Goal: Task Accomplishment & Management: Complete application form

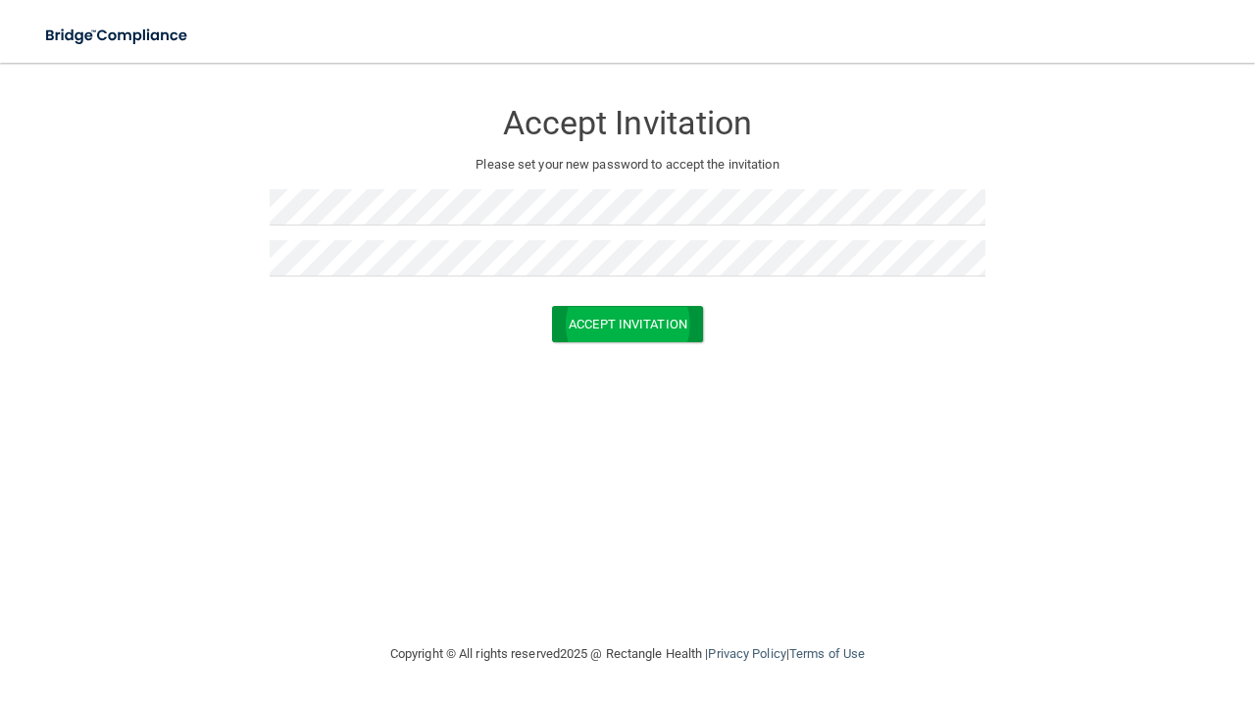
click at [636, 317] on button "Accept Invitation" at bounding box center [627, 324] width 151 height 36
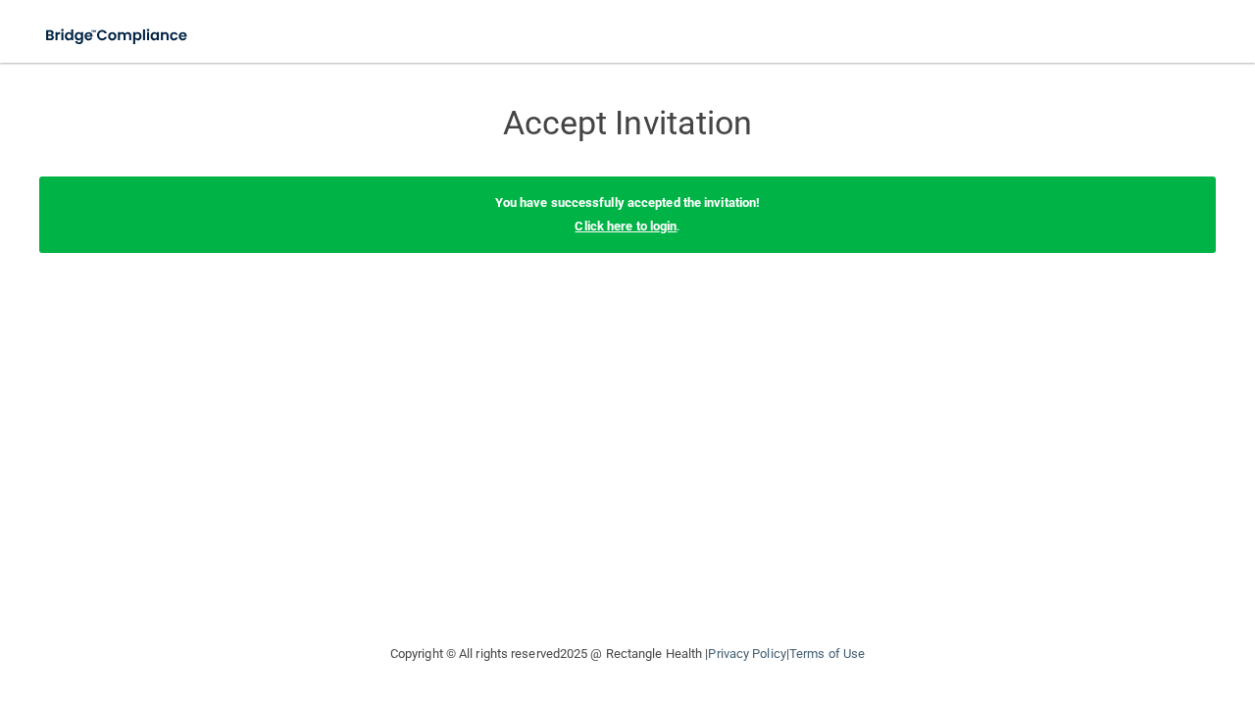
click at [641, 229] on link "Click here to login" at bounding box center [626, 226] width 102 height 15
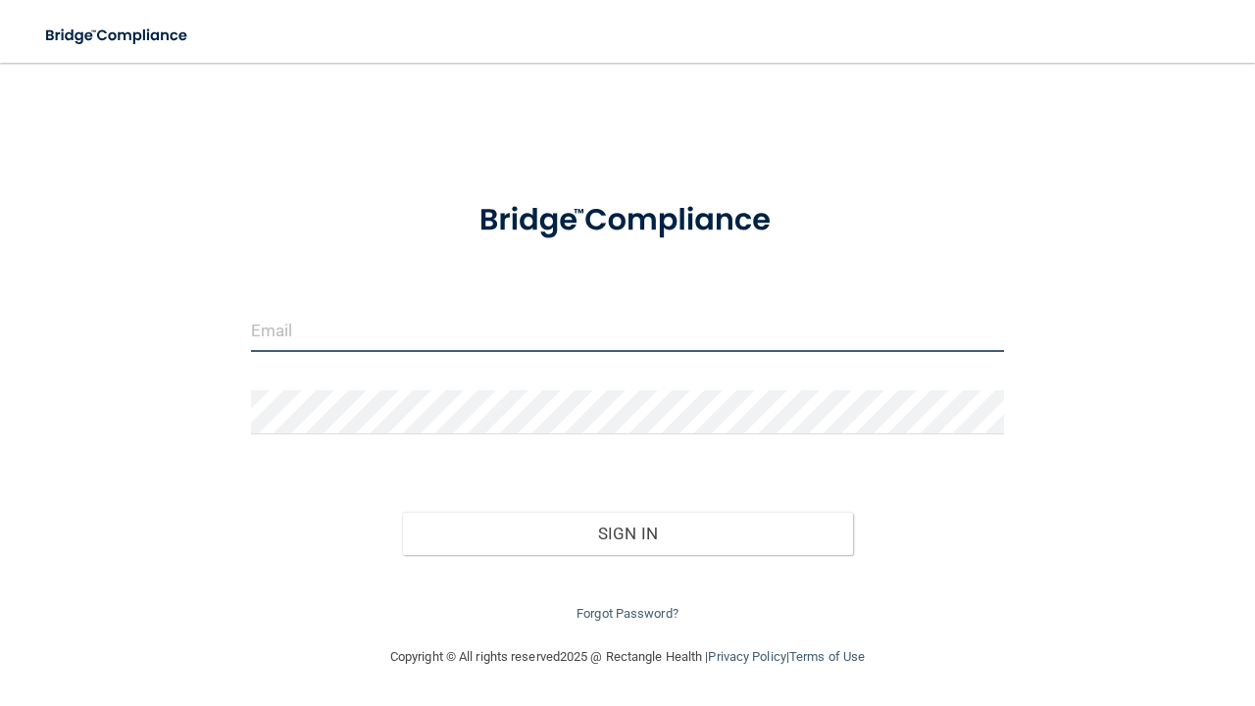
type input "[EMAIL_ADDRESS][DOMAIN_NAME]"
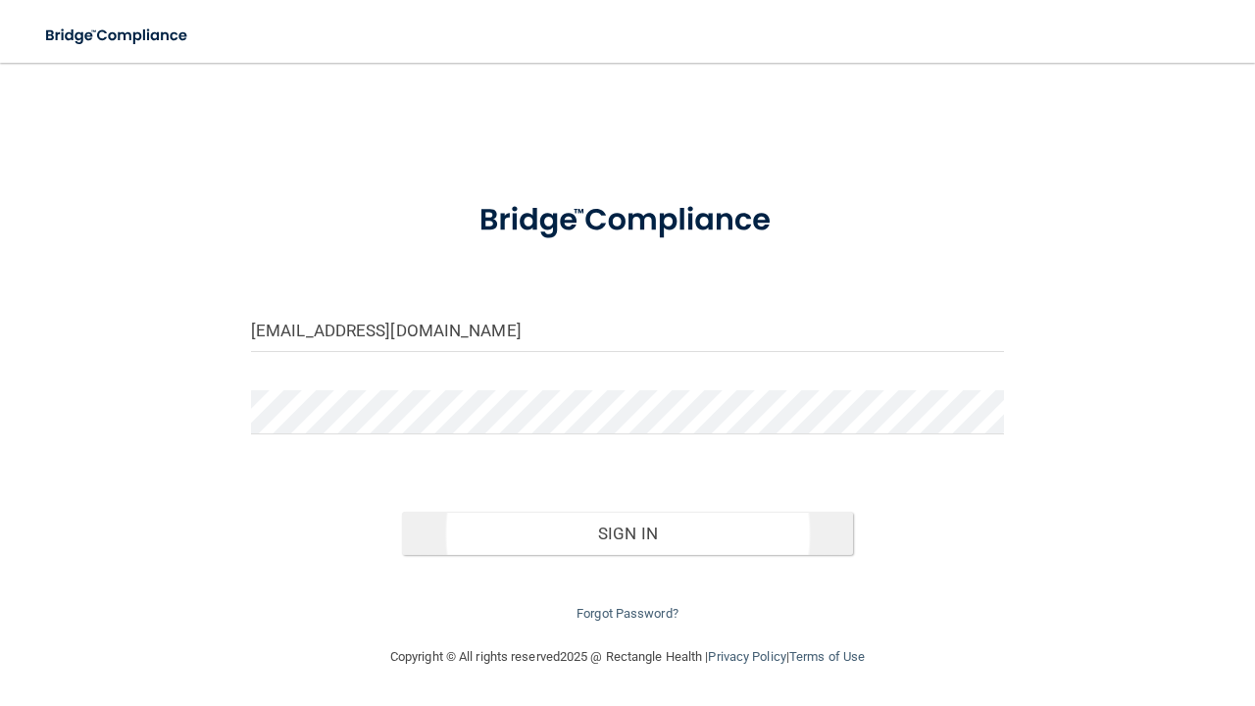
click at [467, 520] on button "Sign In" at bounding box center [628, 533] width 452 height 43
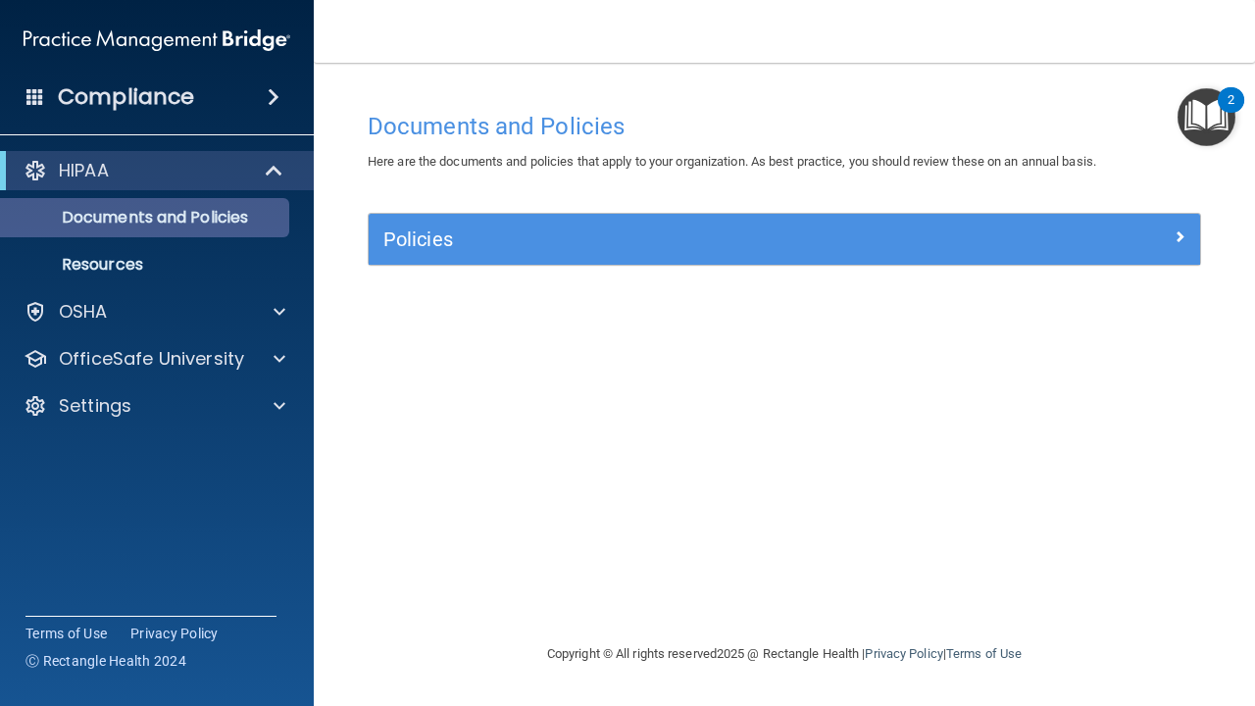
click at [240, 216] on p "Documents and Policies" at bounding box center [147, 218] width 268 height 20
click at [455, 232] on h5 "Policies" at bounding box center [680, 240] width 594 height 22
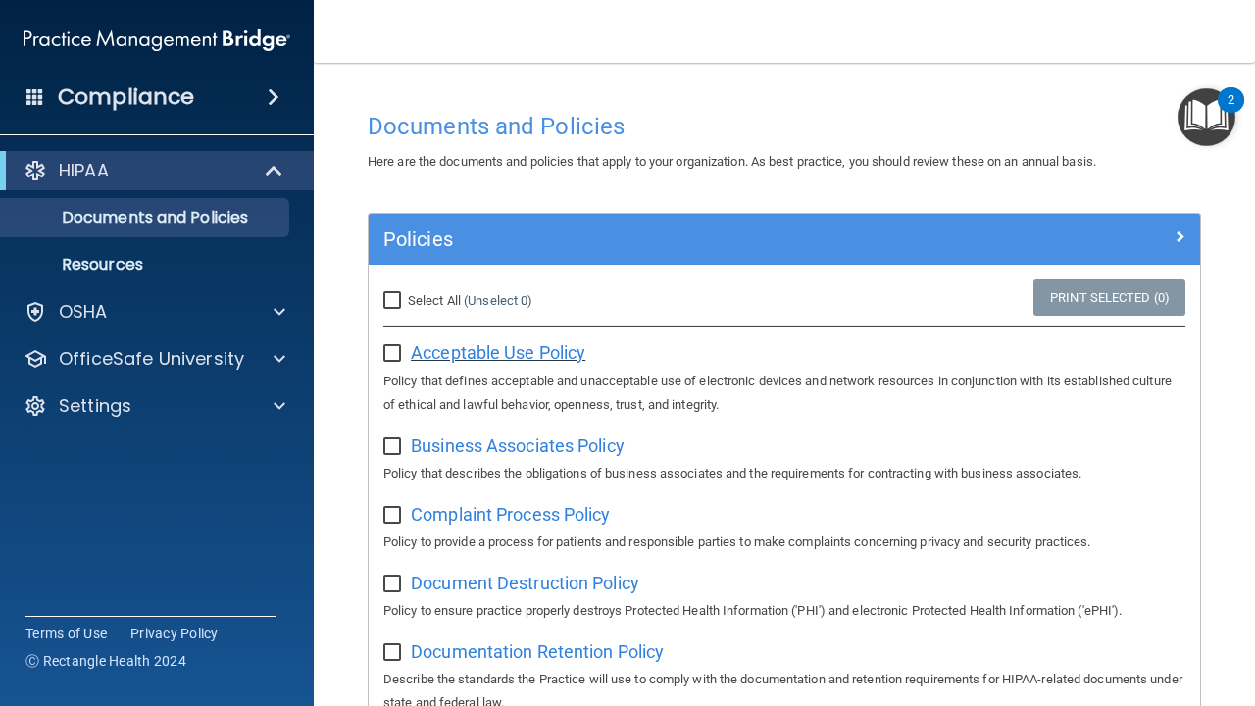
click at [559, 350] on span "Acceptable Use Policy" at bounding box center [498, 352] width 175 height 21
click at [400, 296] on input "Select All (Unselect 0) Unselect All" at bounding box center [394, 301] width 23 height 16
checkbox input "true"
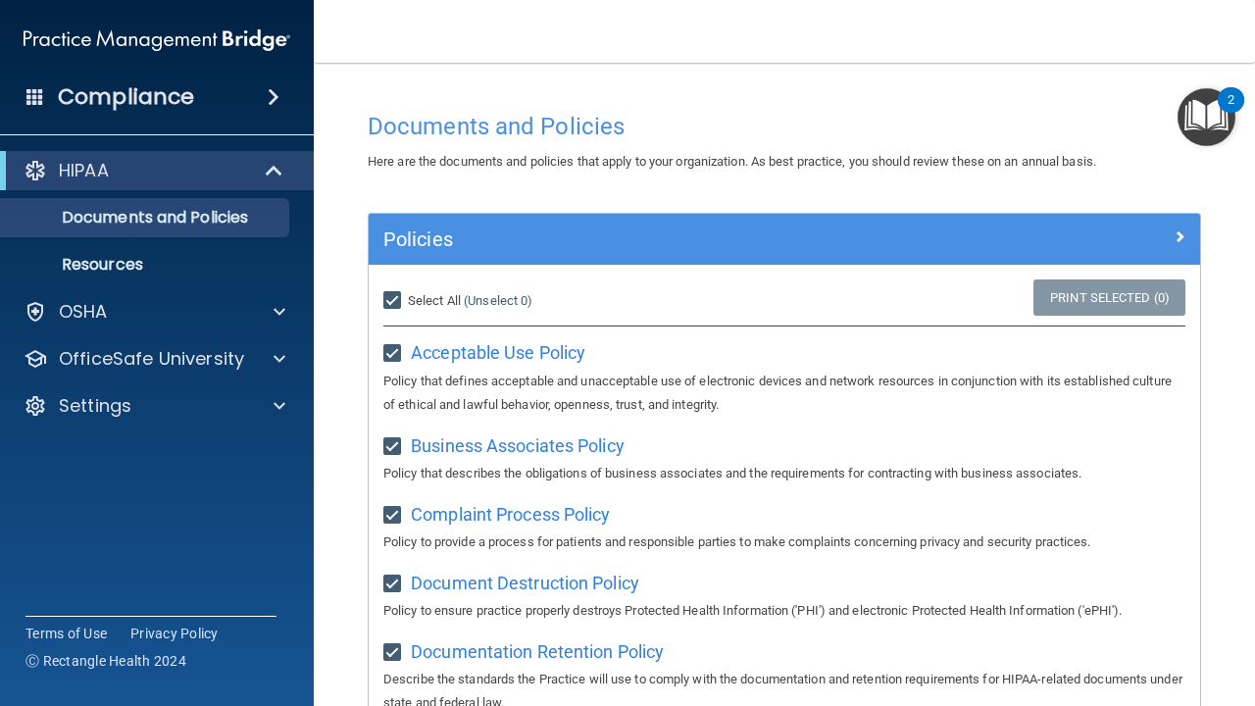
checkbox input "true"
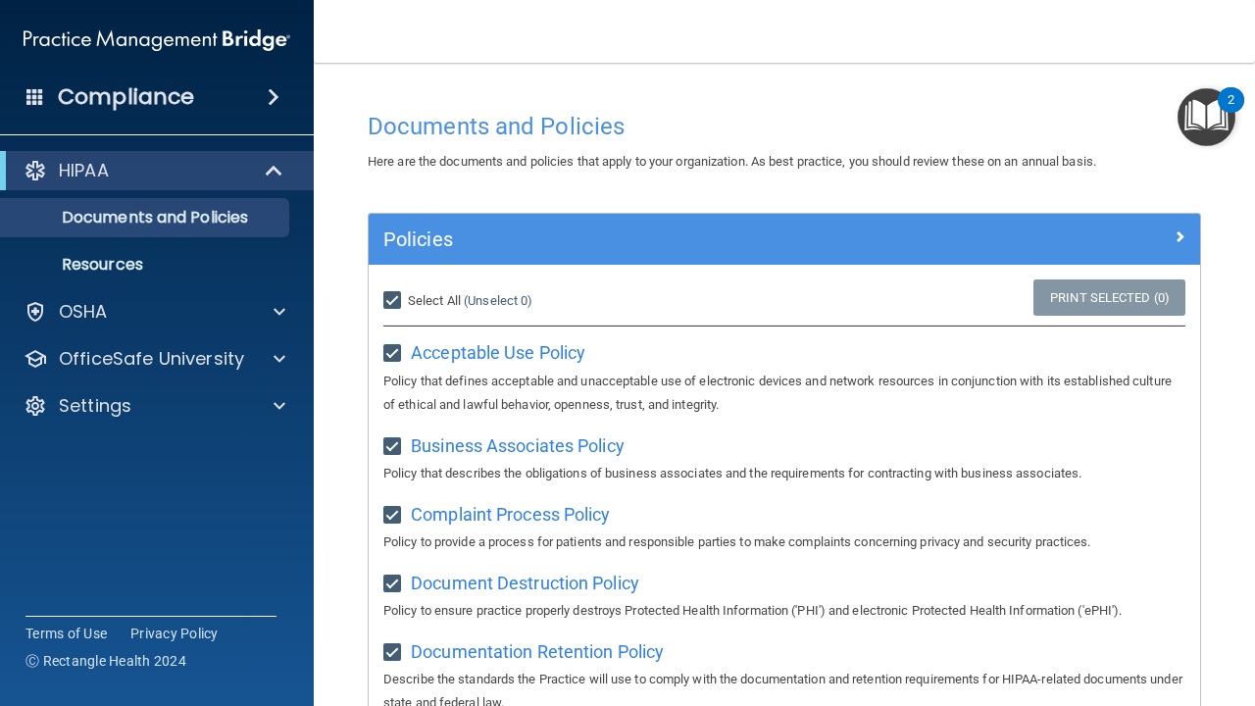
checkbox input "true"
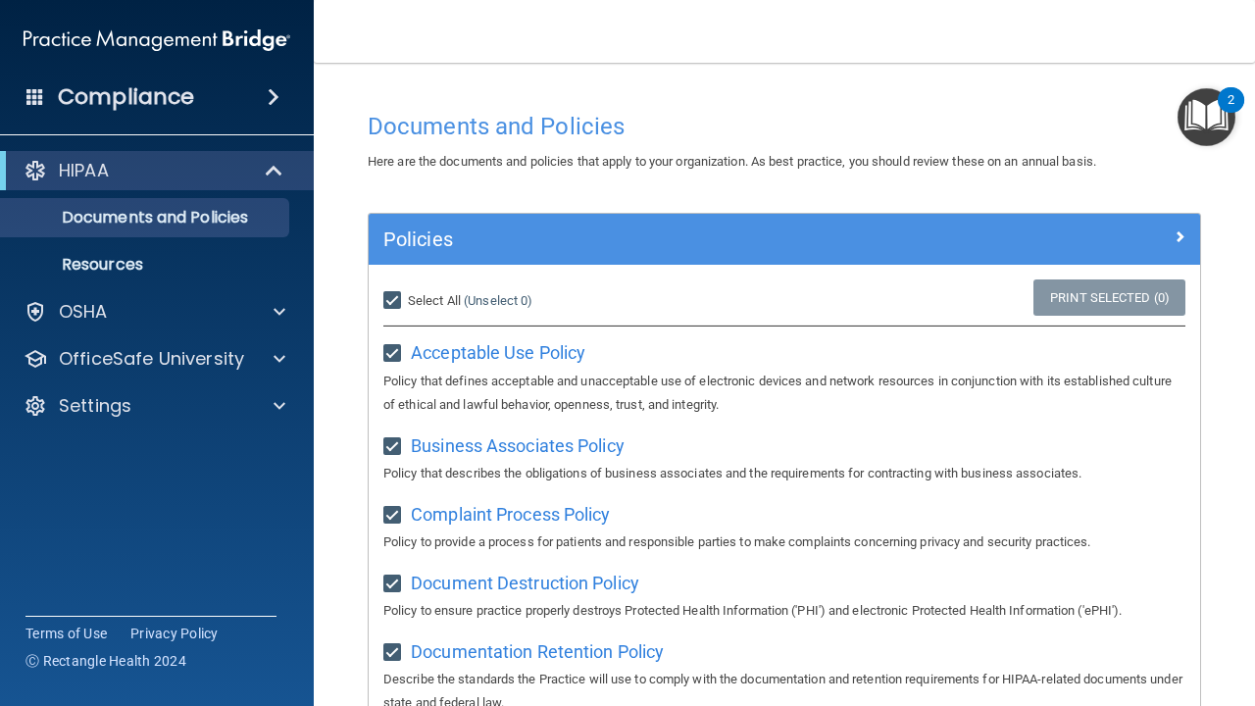
checkbox input "true"
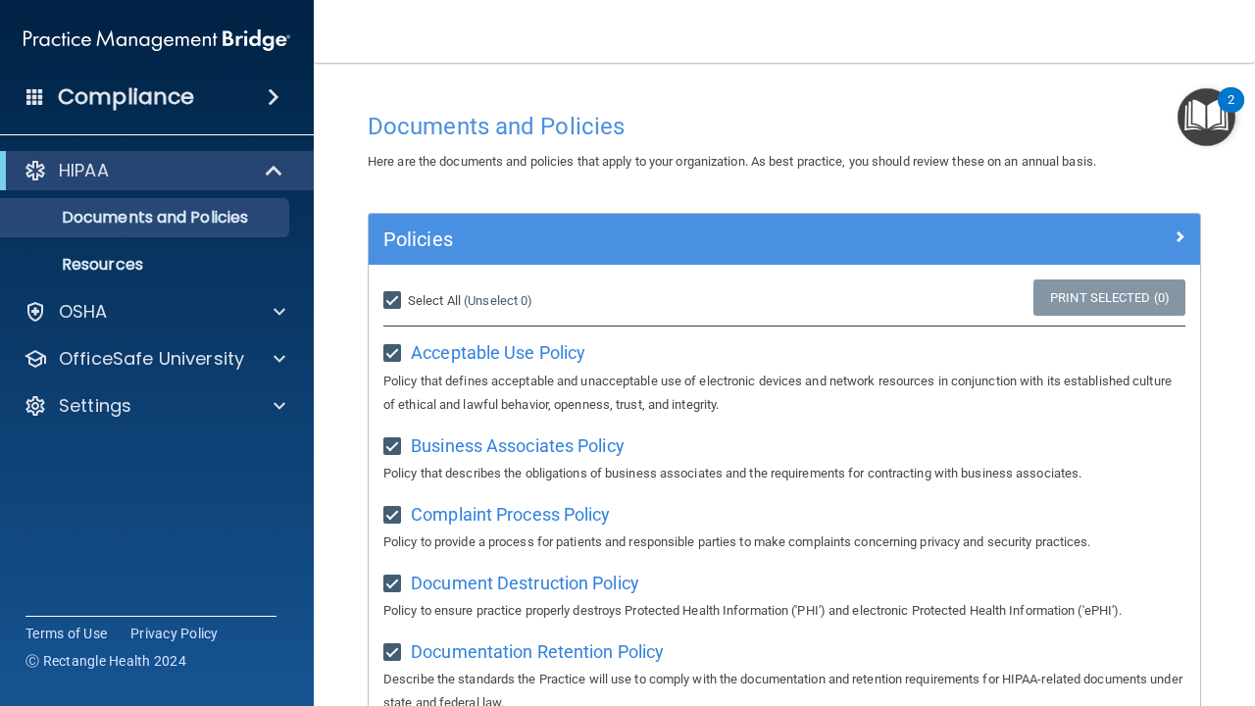
checkbox input "true"
click at [398, 297] on input "Select All (Unselect 21) Unselect All" at bounding box center [394, 301] width 23 height 16
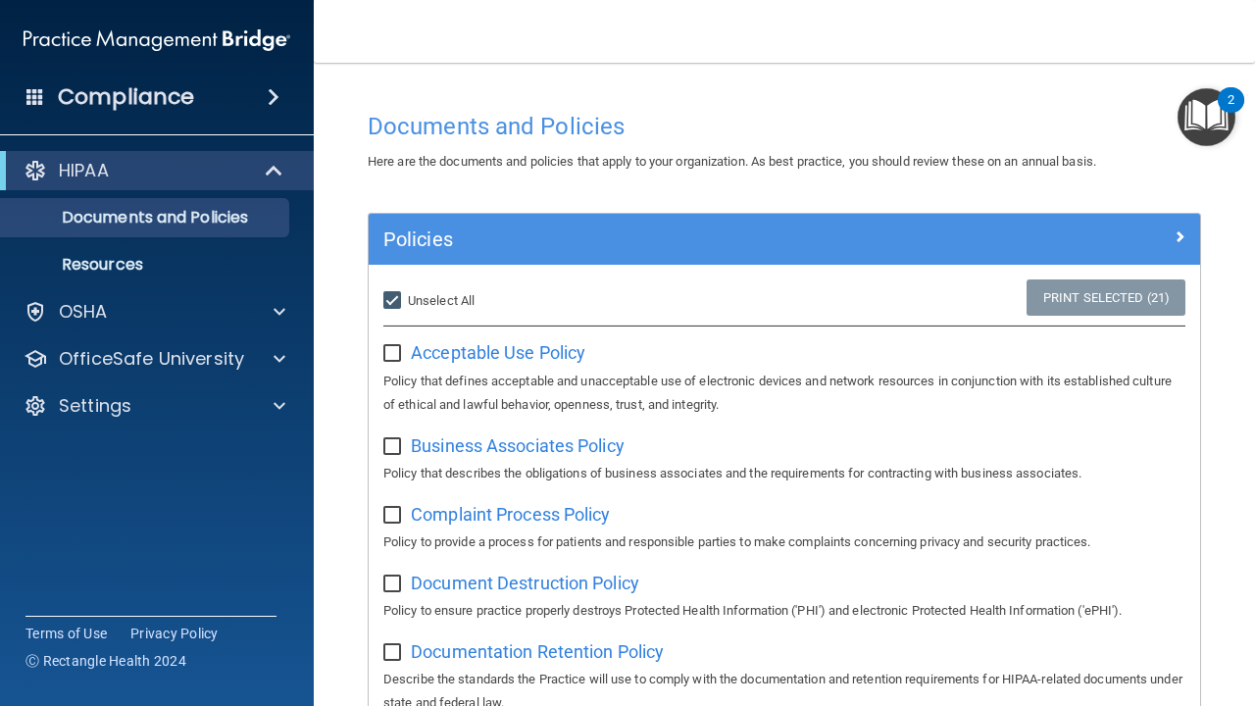
checkbox input "false"
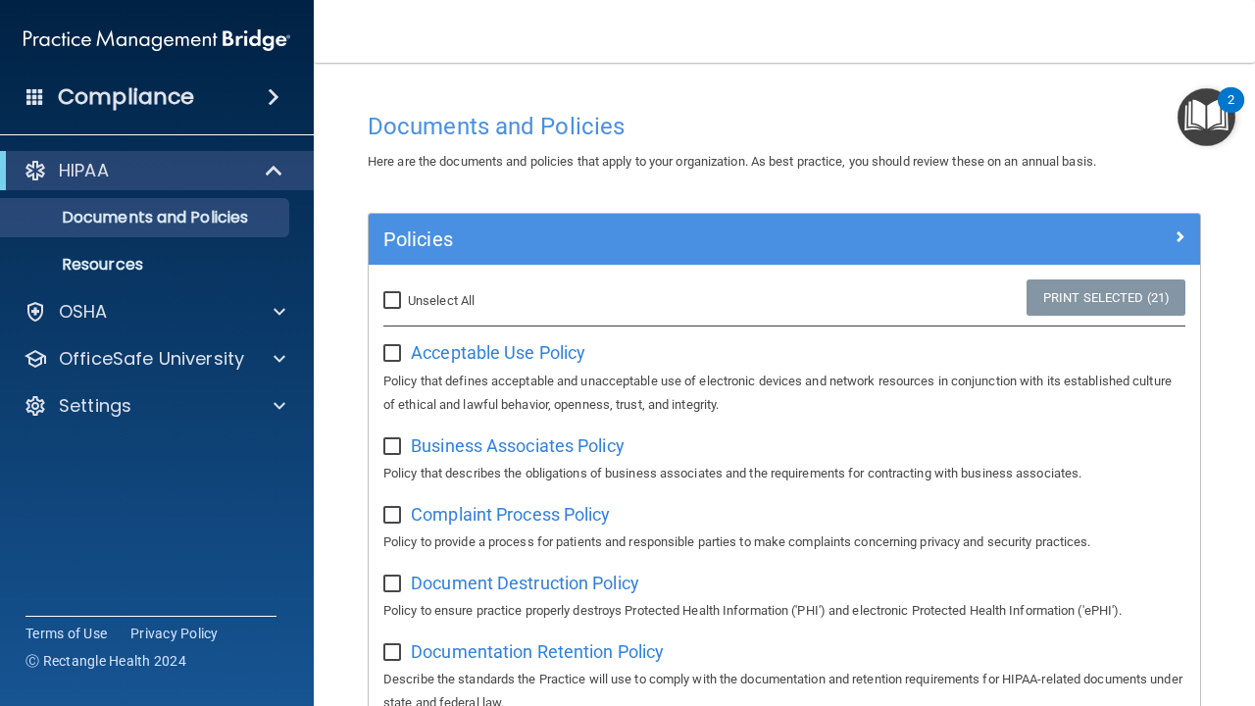
checkbox input "false"
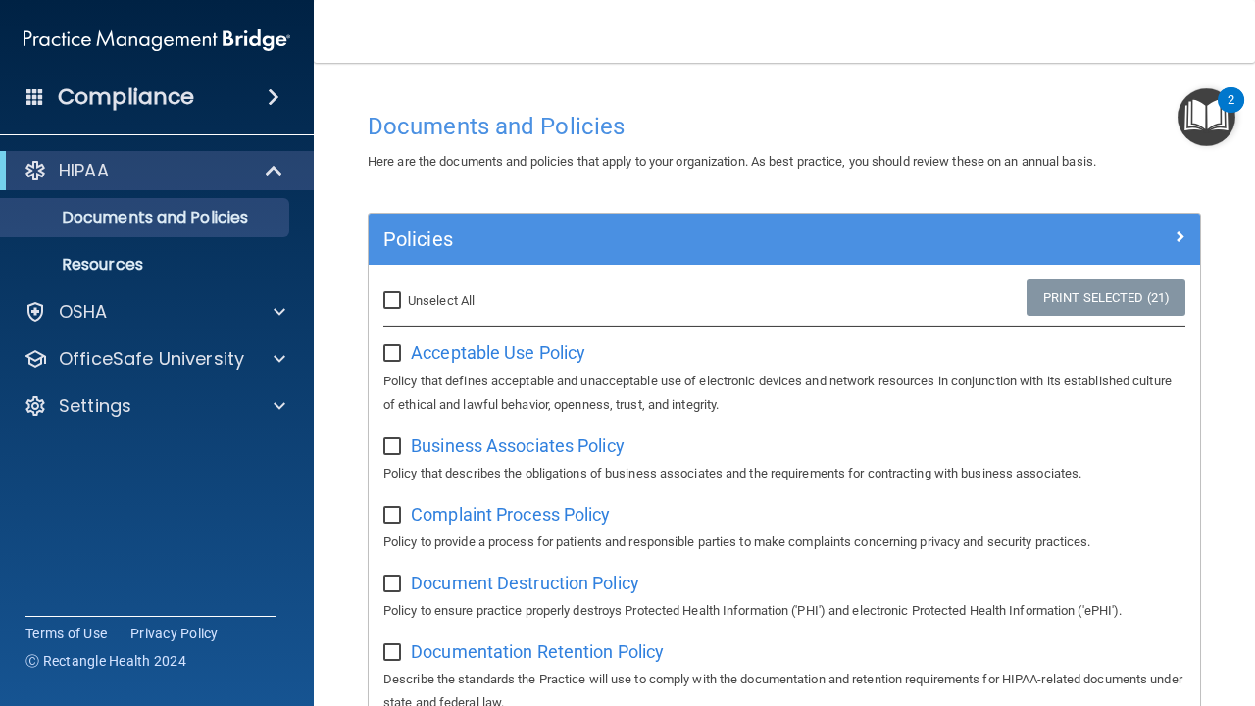
checkbox input "false"
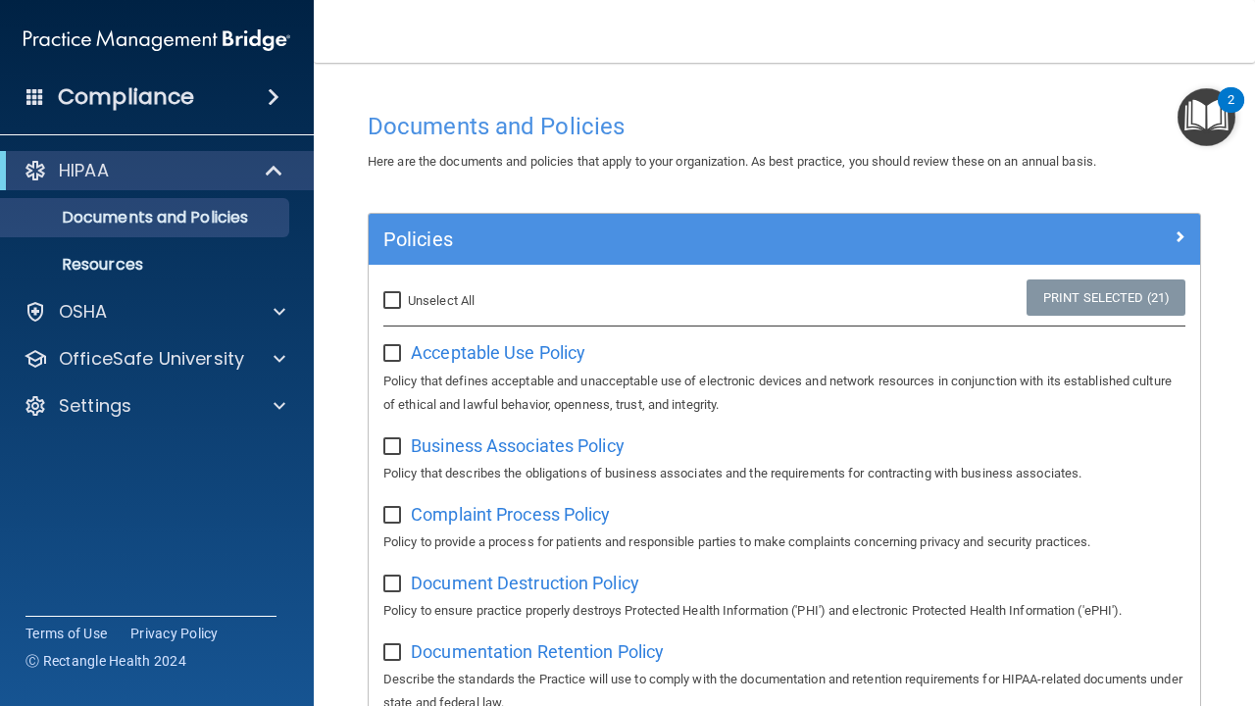
checkbox input "false"
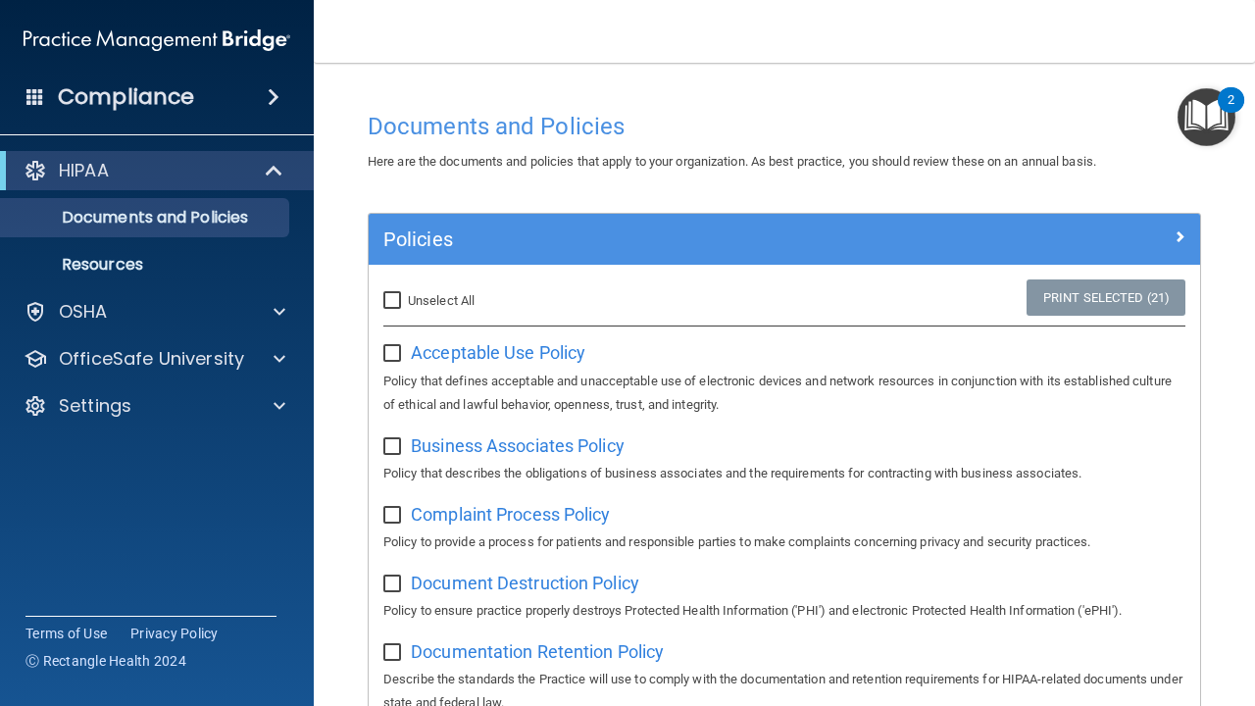
checkbox input "false"
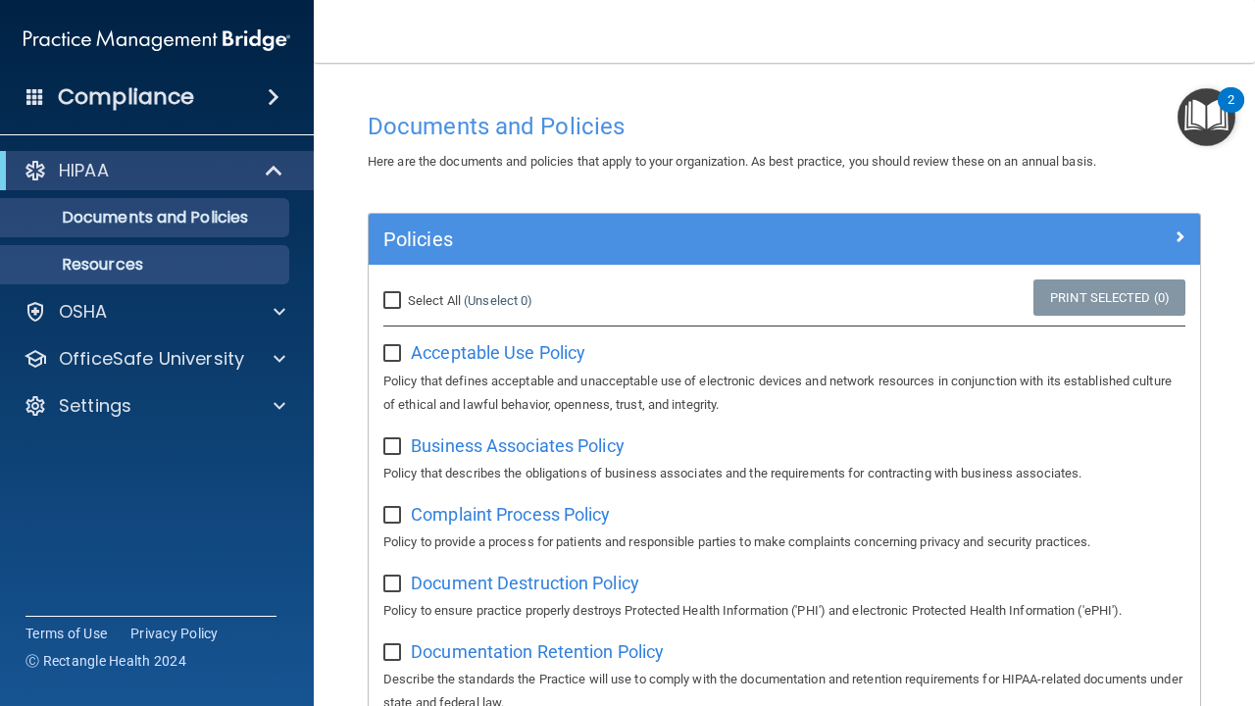
click at [112, 263] on p "Resources" at bounding box center [147, 265] width 268 height 20
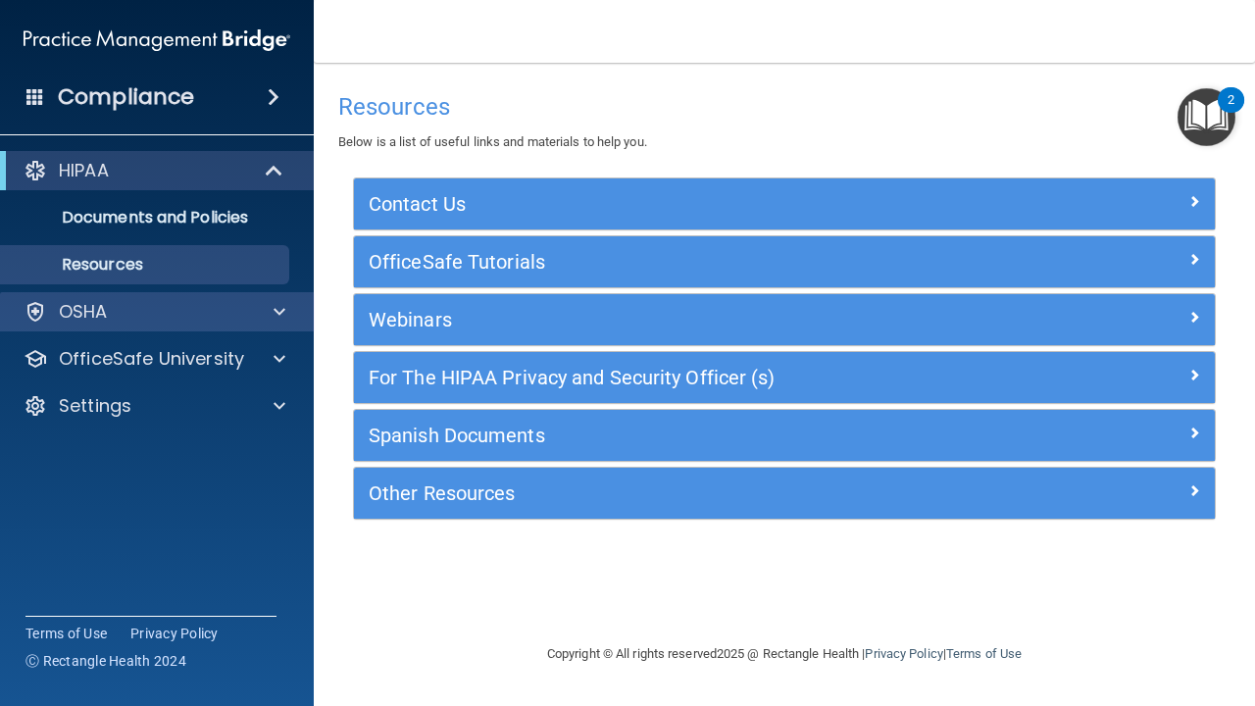
click at [87, 313] on p "OSHA" at bounding box center [83, 312] width 49 height 24
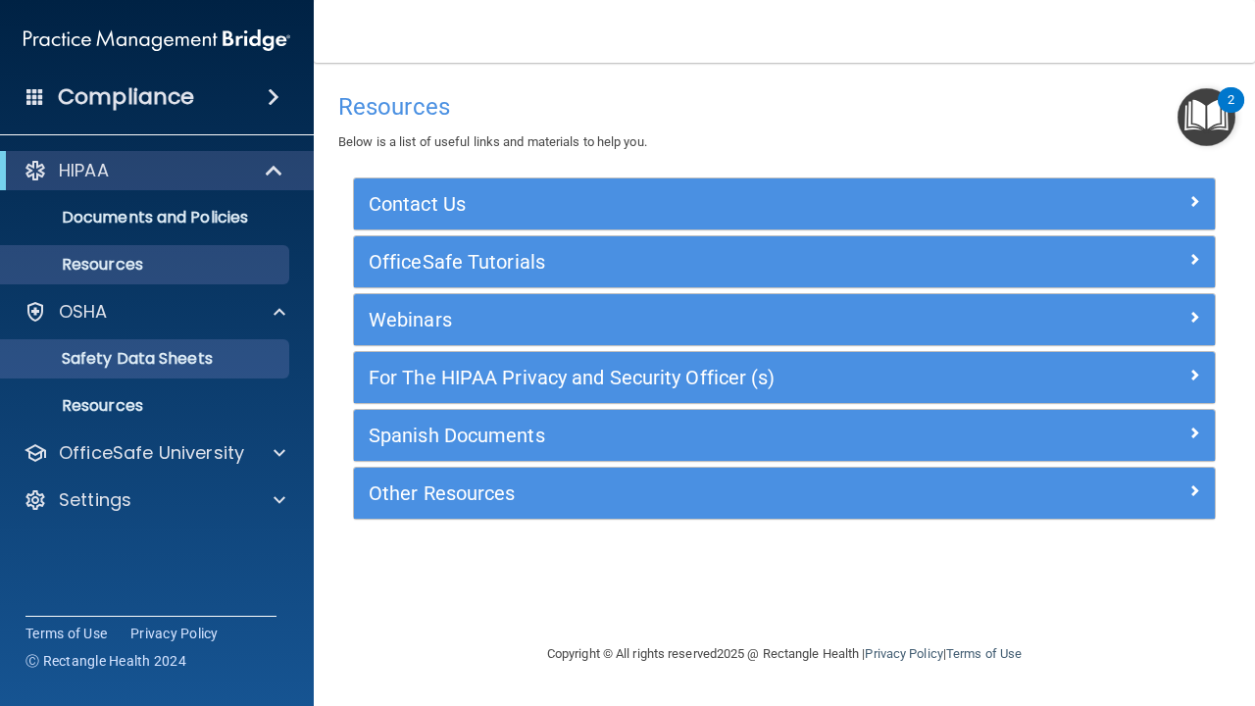
click at [113, 355] on p "Safety Data Sheets" at bounding box center [147, 359] width 268 height 20
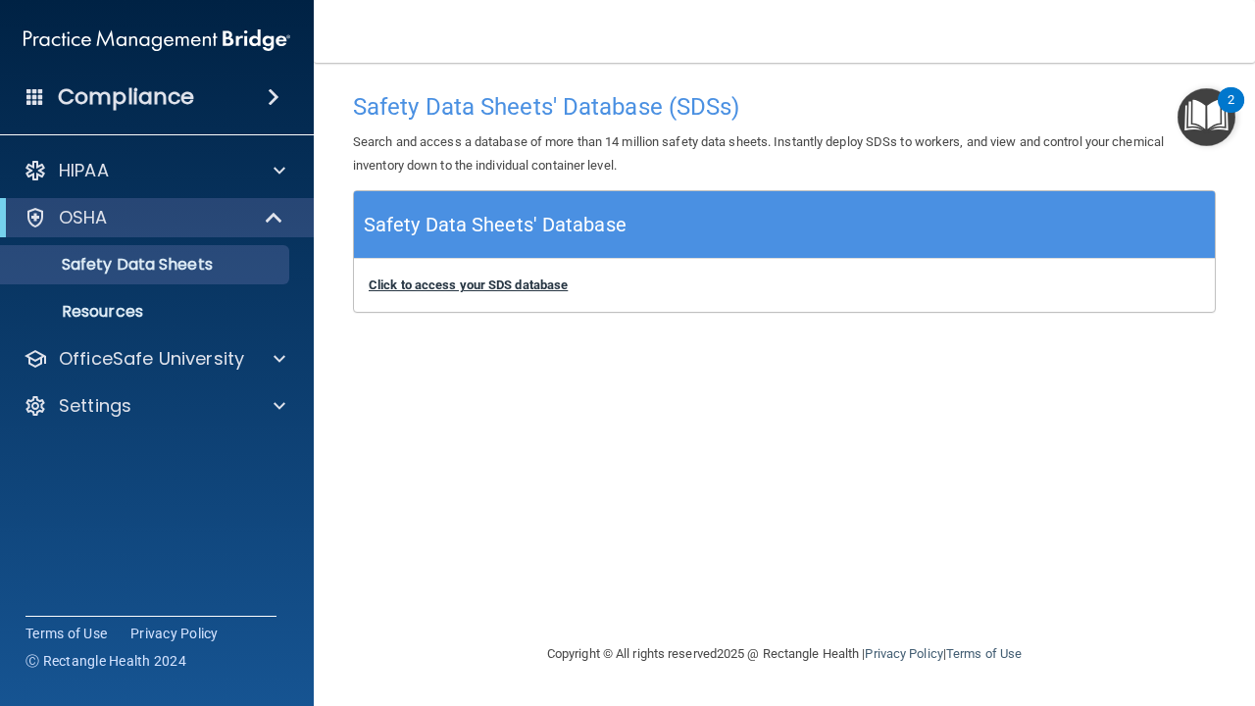
click at [427, 282] on b "Click to access your SDS database" at bounding box center [468, 285] width 199 height 15
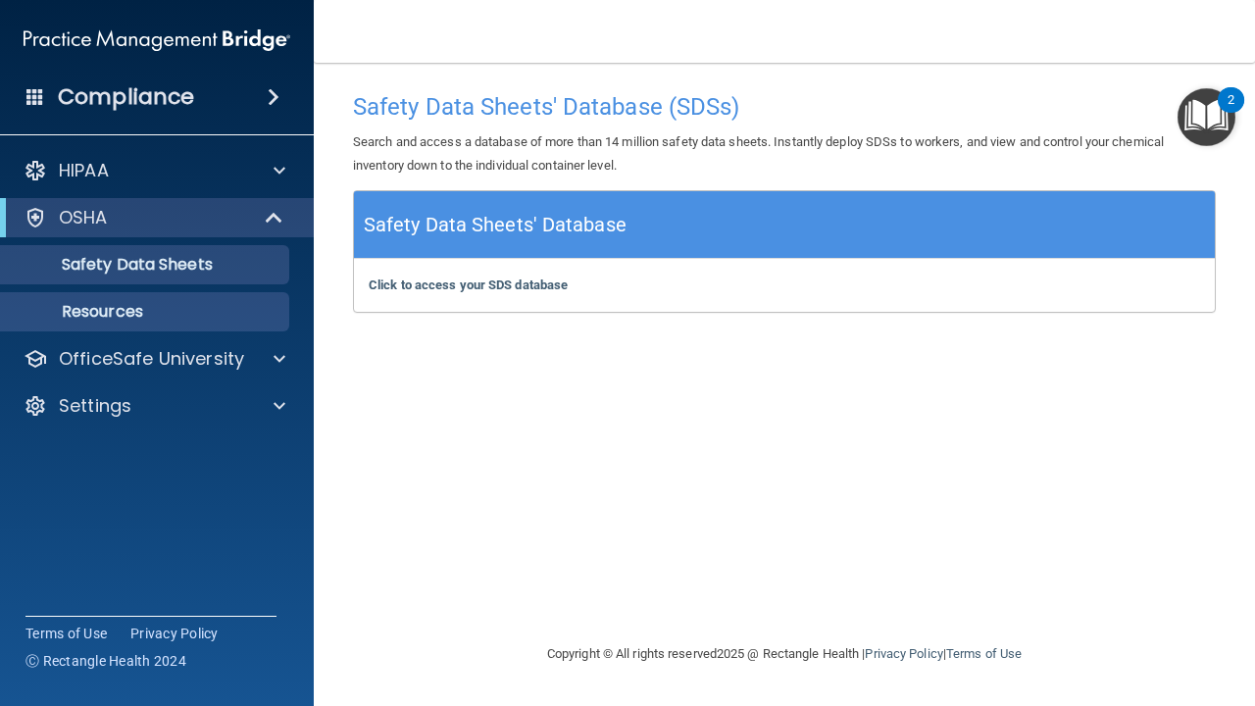
click at [158, 312] on p "Resources" at bounding box center [147, 312] width 268 height 20
